Goal: Information Seeking & Learning: Learn about a topic

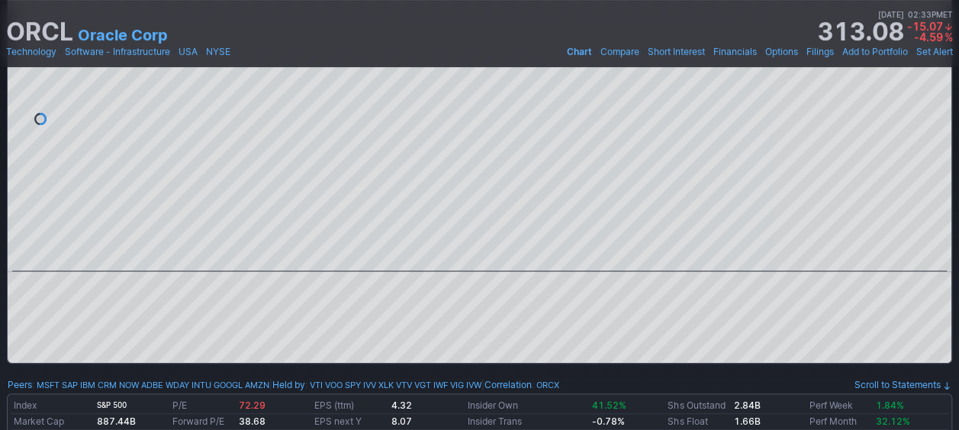
scroll to position [227, 0]
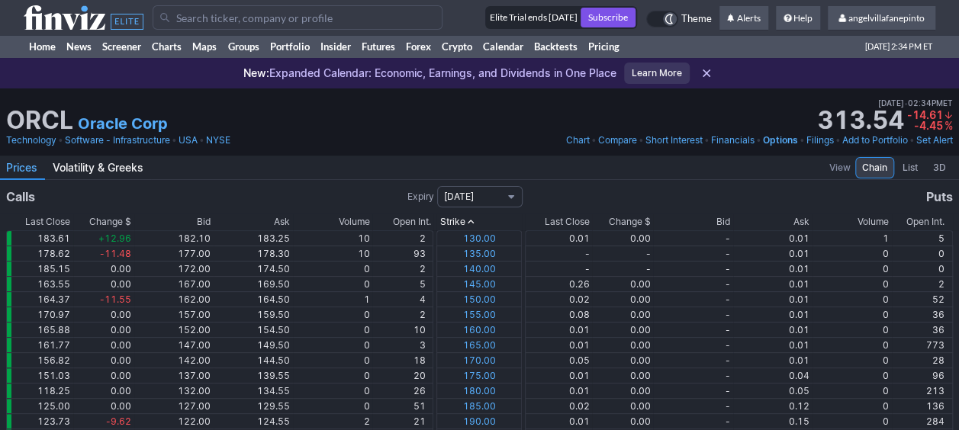
click at [99, 162] on span "Volatility & Greeks" at bounding box center [98, 167] width 91 height 15
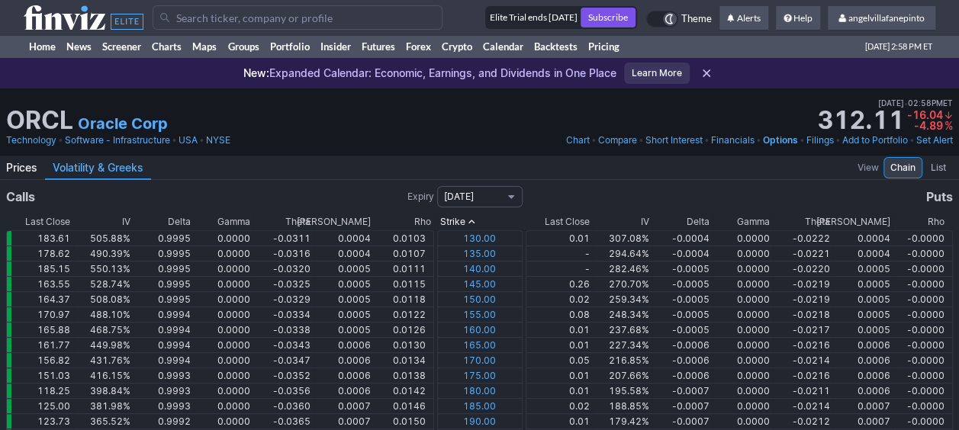
click at [59, 17] on use at bounding box center [84, 17] width 120 height 24
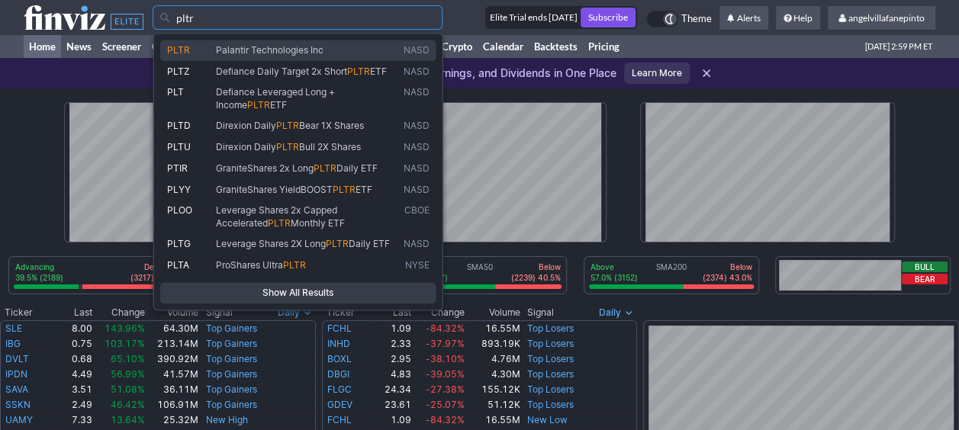
click at [192, 51] on span "PLTR" at bounding box center [191, 50] width 49 height 12
type input "PLTR"
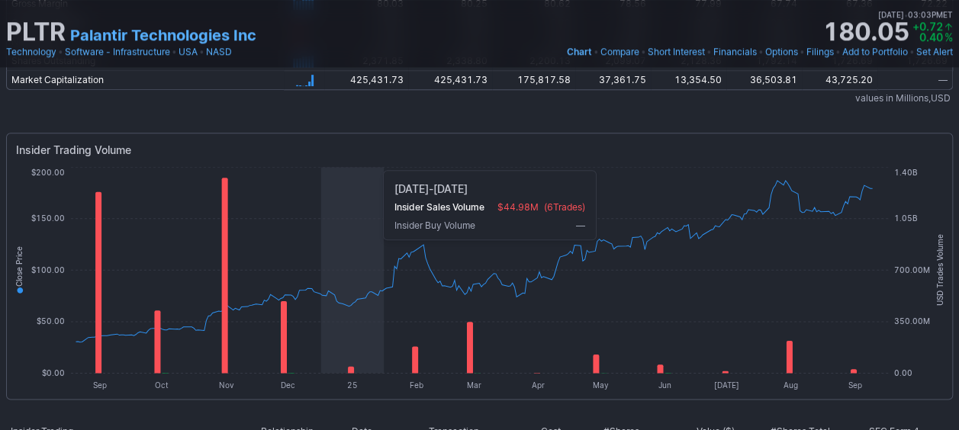
scroll to position [3681, 0]
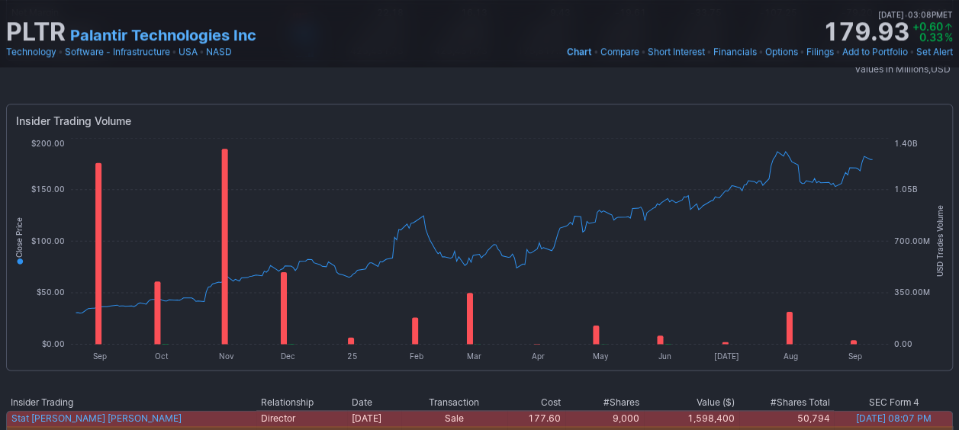
click at [689, 51] on link "Short Interest" at bounding box center [676, 51] width 57 height 15
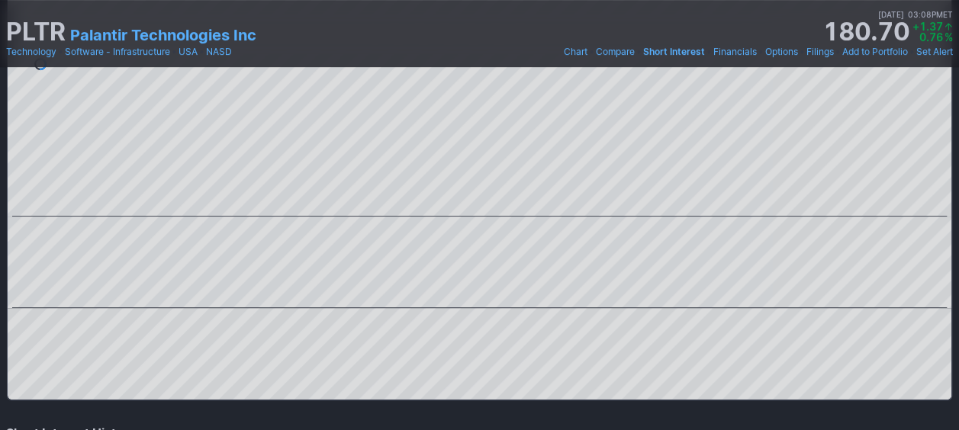
scroll to position [290, 0]
click at [707, 211] on div at bounding box center [477, 203] width 886 height 15
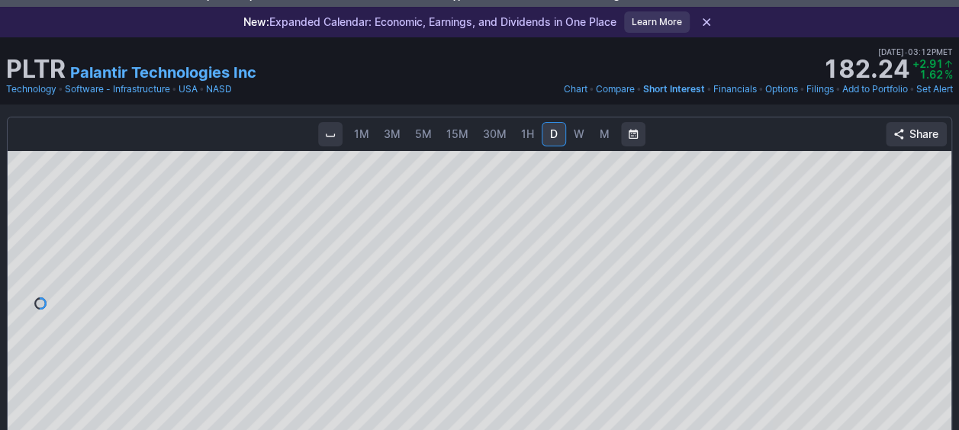
scroll to position [0, 0]
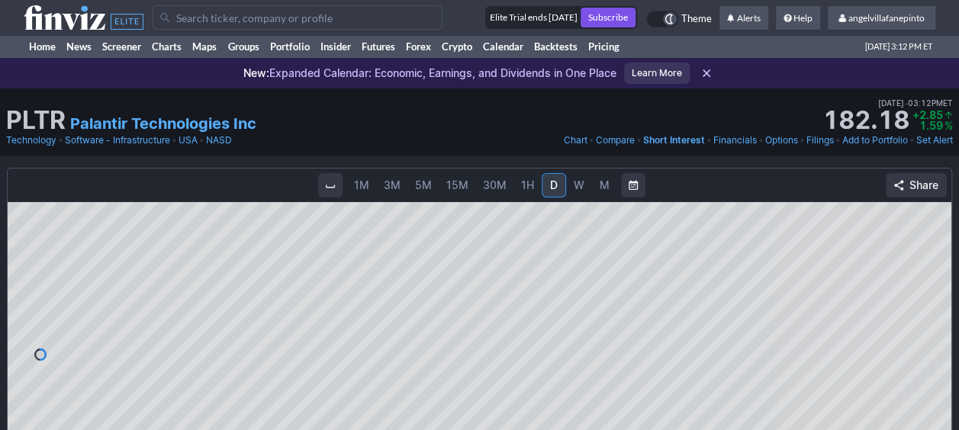
click at [49, 14] on use at bounding box center [84, 17] width 120 height 24
